Goal: Task Accomplishment & Management: Use online tool/utility

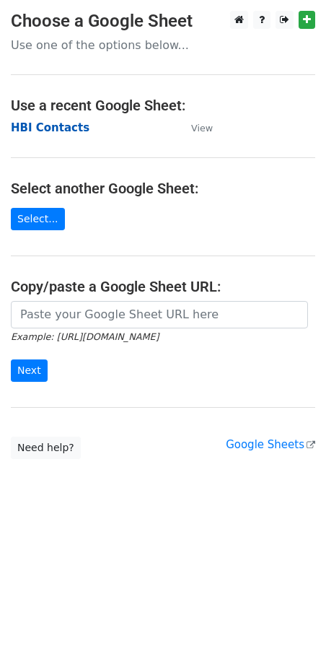
click at [50, 126] on strong "HBI Contacts" at bounding box center [50, 127] width 79 height 13
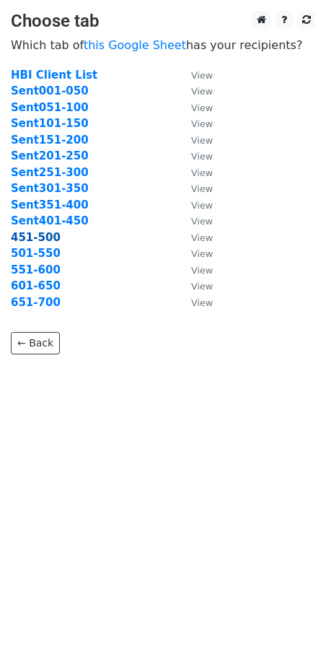
click at [49, 235] on strong "451-500" at bounding box center [36, 237] width 50 height 13
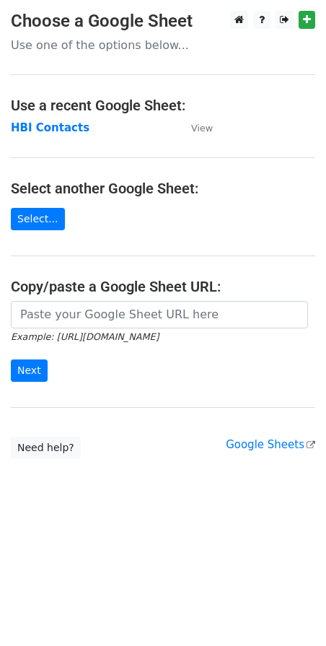
click at [276, 449] on div "Google Sheets" at bounding box center [271, 445] width 90 height 17
click at [270, 445] on link "Google Sheets" at bounding box center [271, 444] width 90 height 13
click at [52, 126] on strong "HBI Contacts" at bounding box center [50, 127] width 79 height 13
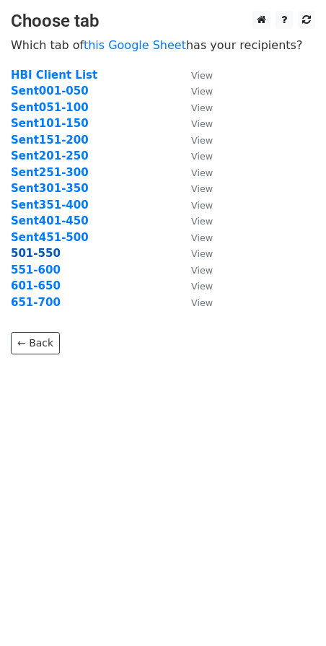
click at [44, 253] on strong "501-550" at bounding box center [36, 253] width 50 height 13
